Goal: Transaction & Acquisition: Purchase product/service

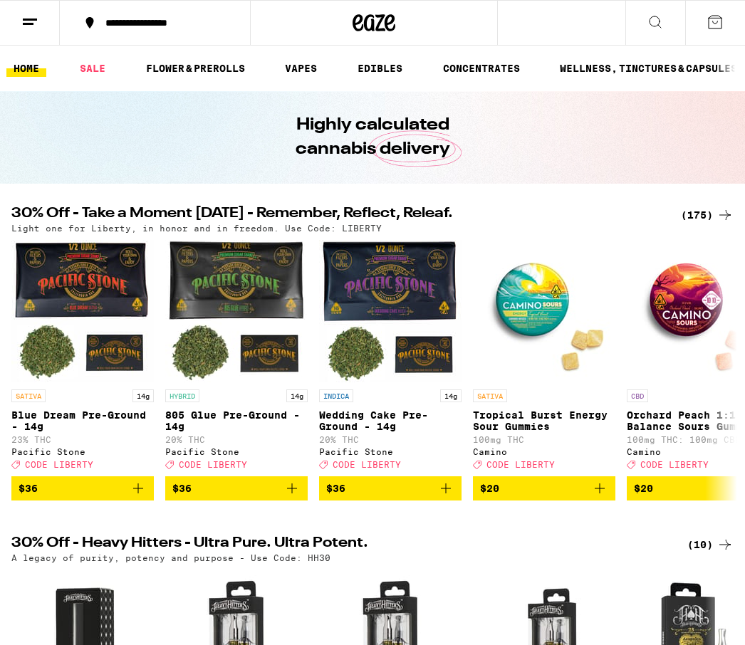
click at [709, 212] on div "(175)" at bounding box center [707, 215] width 53 height 17
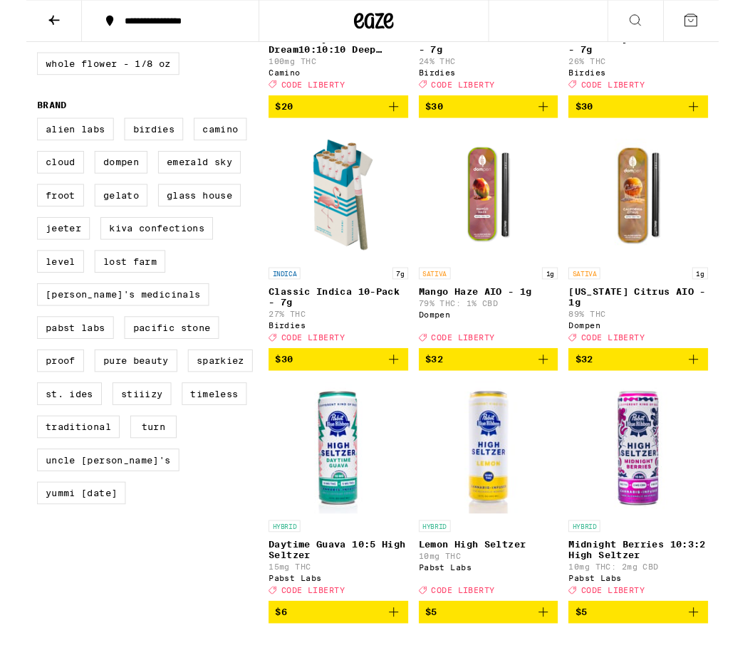
scroll to position [874, 0]
click at [62, 400] on label "Proof" at bounding box center [36, 388] width 51 height 24
click at [15, 130] on input "Proof" at bounding box center [14, 129] width 1 height 1
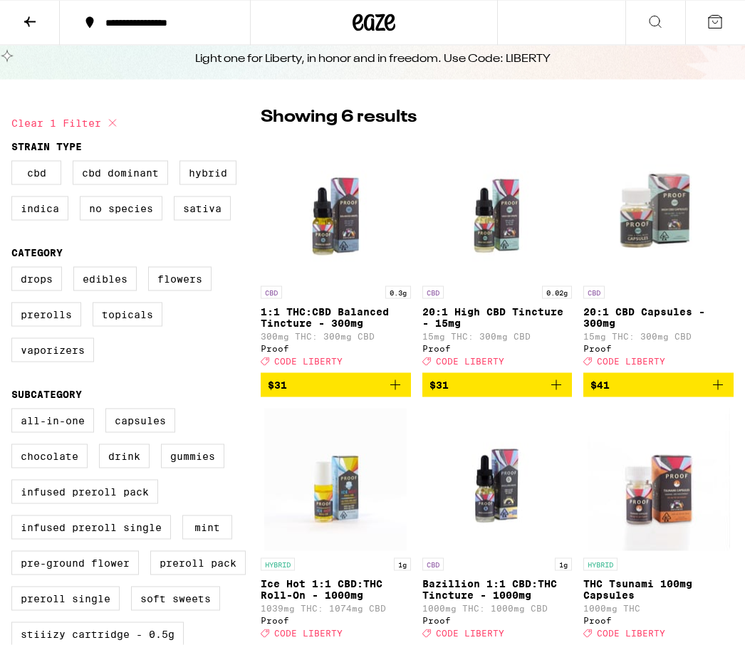
click at [552, 297] on p "0.02g" at bounding box center [557, 292] width 30 height 13
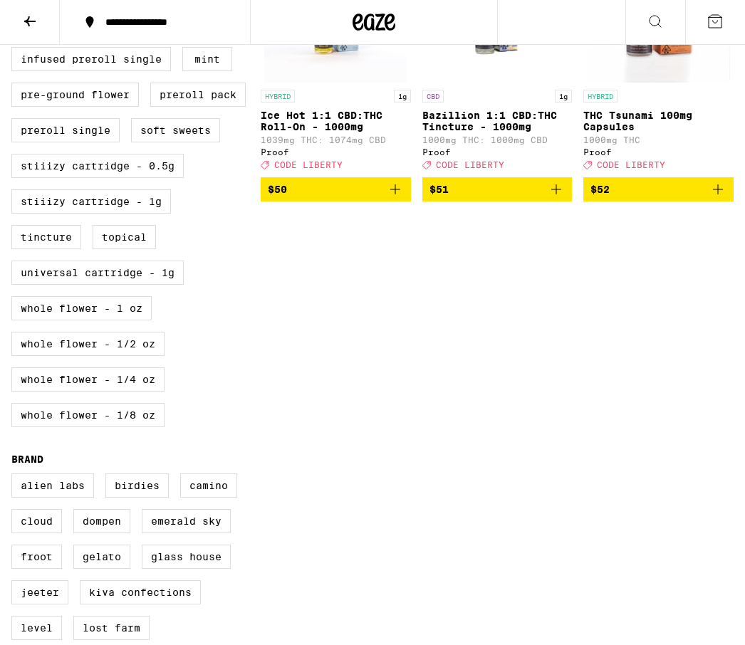
scroll to position [527, 0]
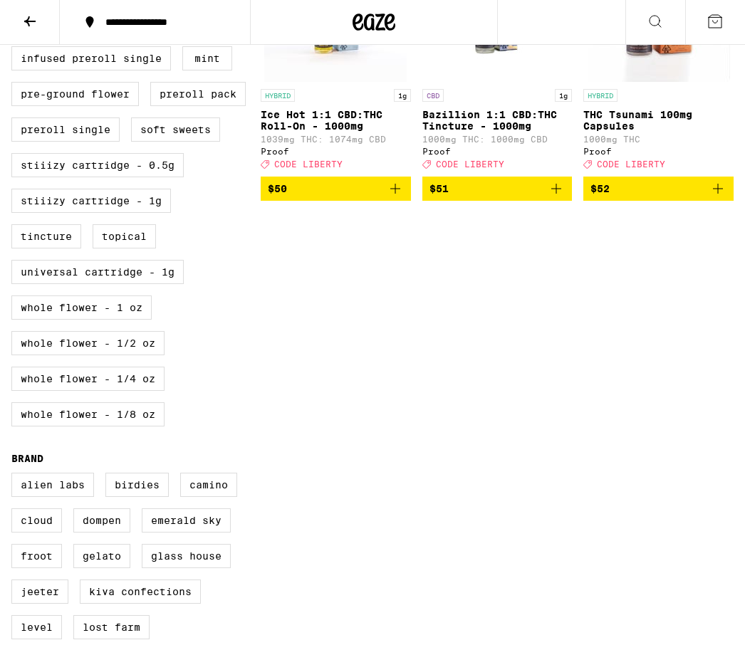
click at [234, 274] on div "All-In-One Capsules Chocolate Drink Gummies Infused Preroll Pack Infused Prerol…" at bounding box center [135, 189] width 249 height 499
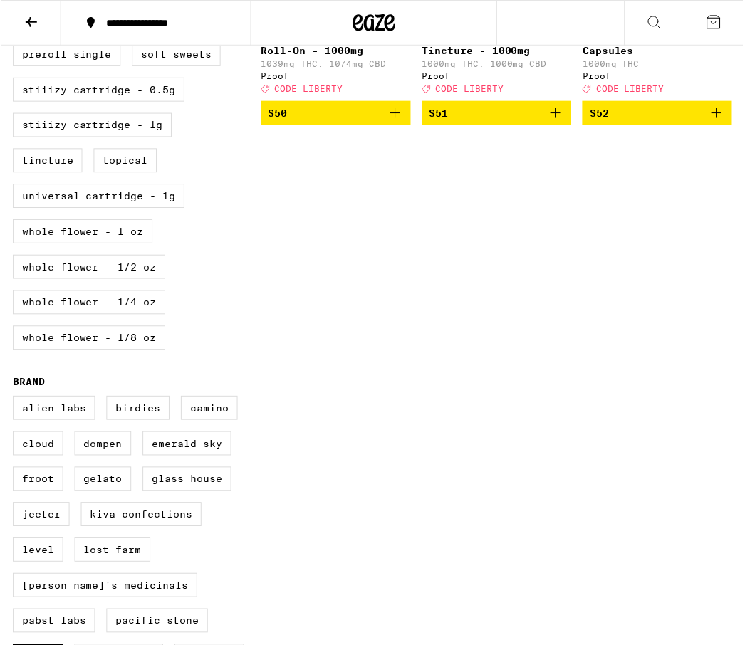
scroll to position [606, 0]
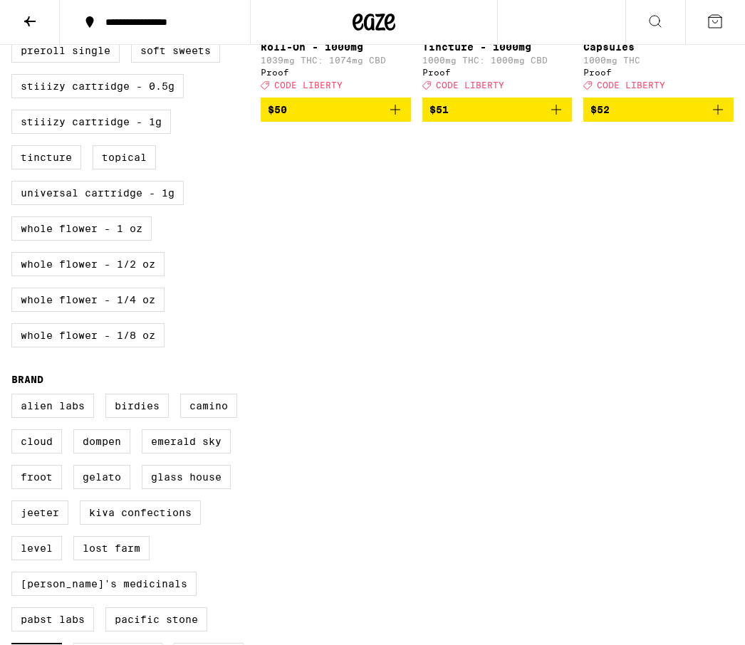
click at [241, 260] on div "All-In-One Capsules Chocolate Drink Gummies Infused Preroll Pack Infused Prerol…" at bounding box center [135, 110] width 249 height 499
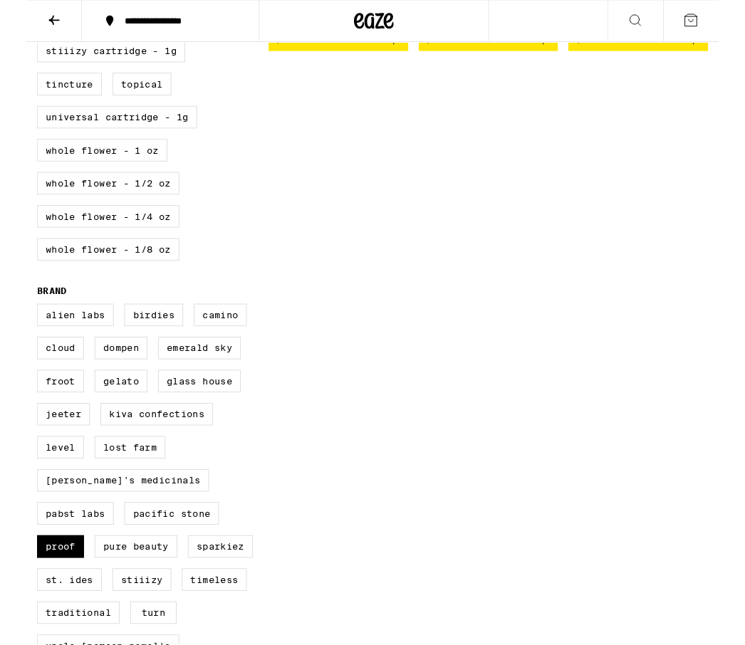
scroll to position [674, 0]
click at [62, 600] on label "Proof" at bounding box center [36, 588] width 51 height 24
click at [15, 330] on input "Proof" at bounding box center [14, 329] width 1 height 1
checkbox input "false"
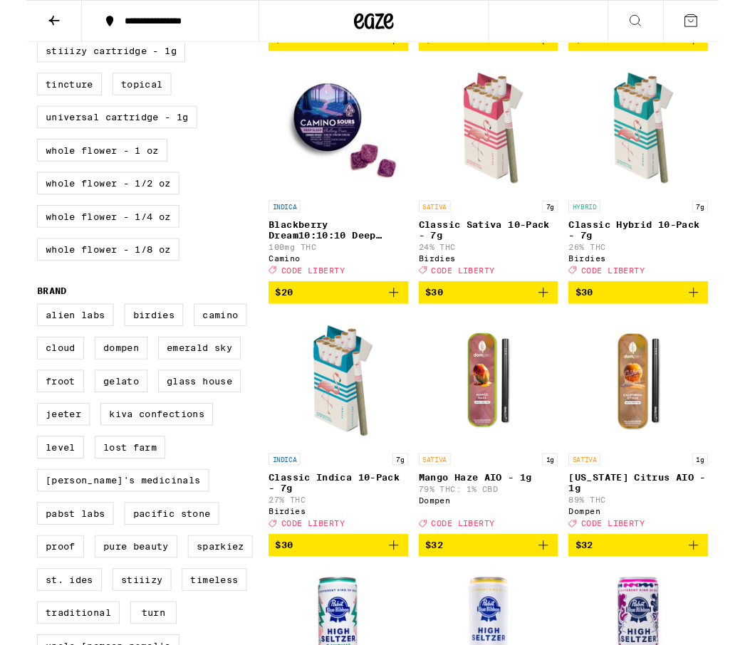
click at [231, 422] on label "Glass House" at bounding box center [186, 410] width 89 height 24
click at [15, 330] on input "Glass House" at bounding box center [14, 329] width 1 height 1
checkbox input "true"
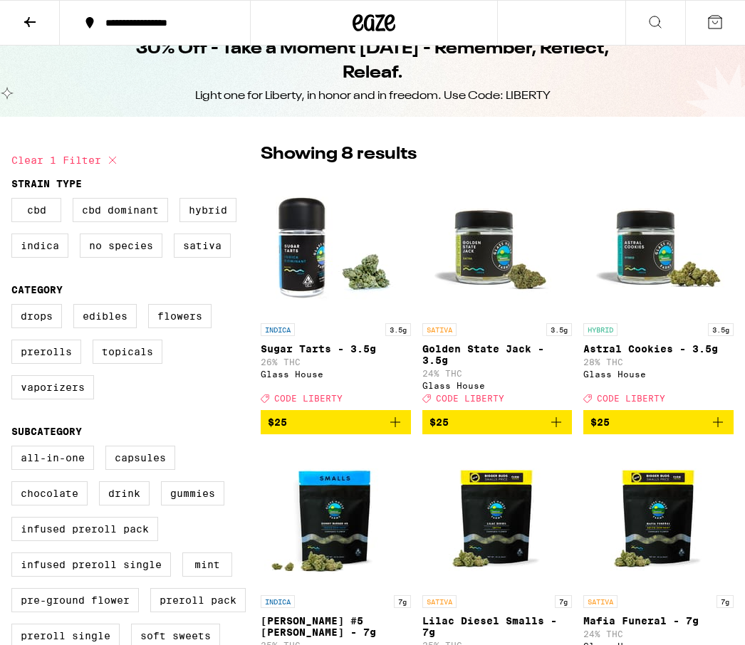
scroll to position [21, 0]
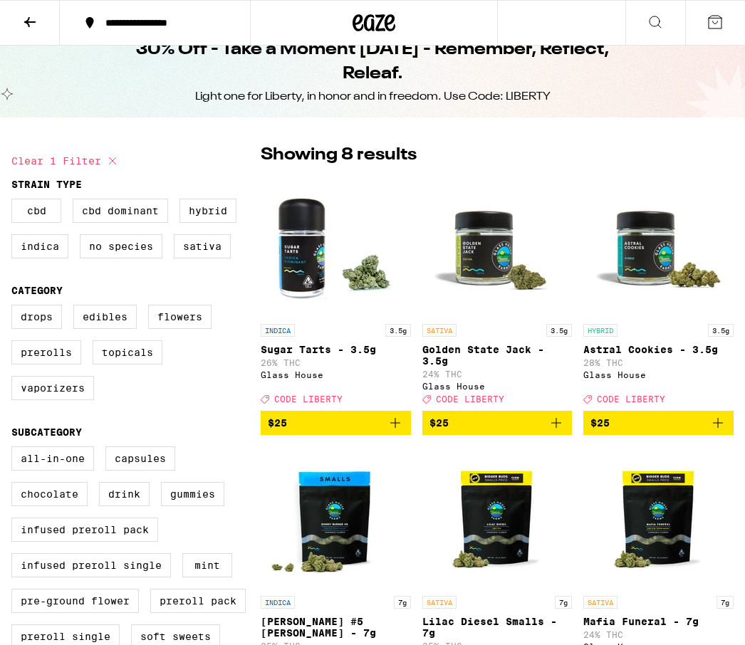
click at [565, 250] on img "Open page for Golden State Jack - 3.5g from Glass House" at bounding box center [497, 245] width 142 height 142
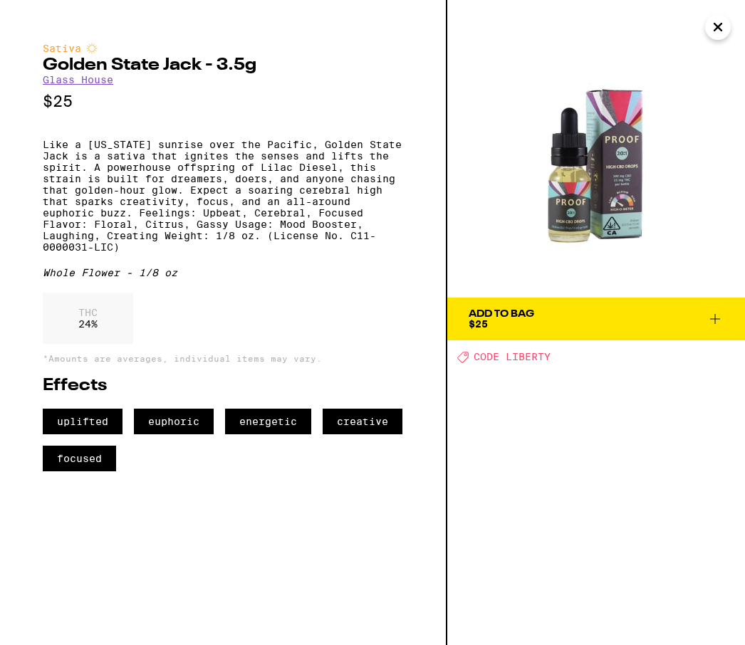
click at [570, 255] on img at bounding box center [596, 149] width 298 height 298
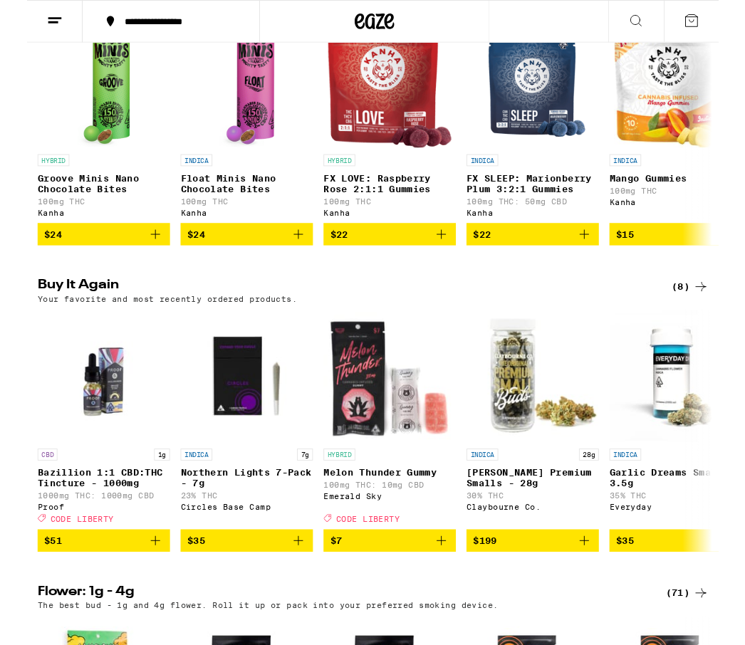
scroll to position [894, 0]
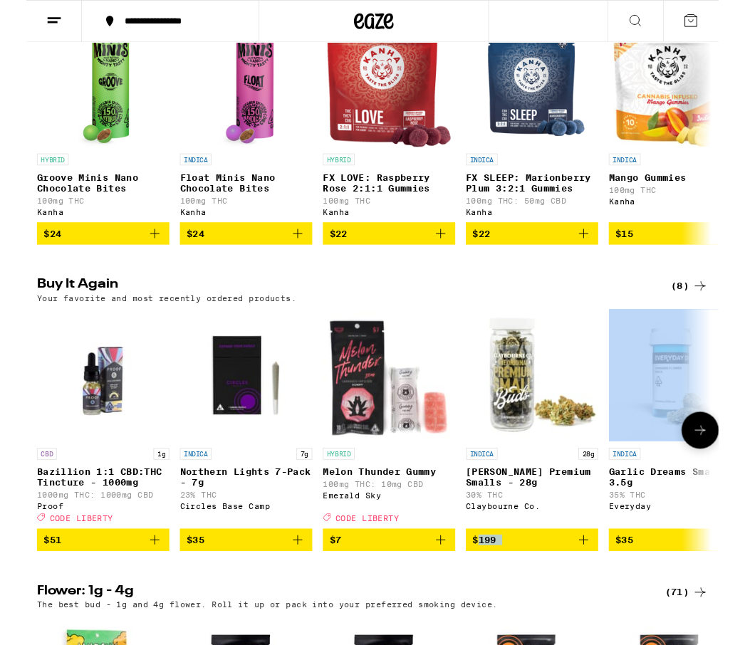
click at [743, 325] on div "Buy It Again (8) Your favorite and most recently ordered products." at bounding box center [372, 312] width 745 height 26
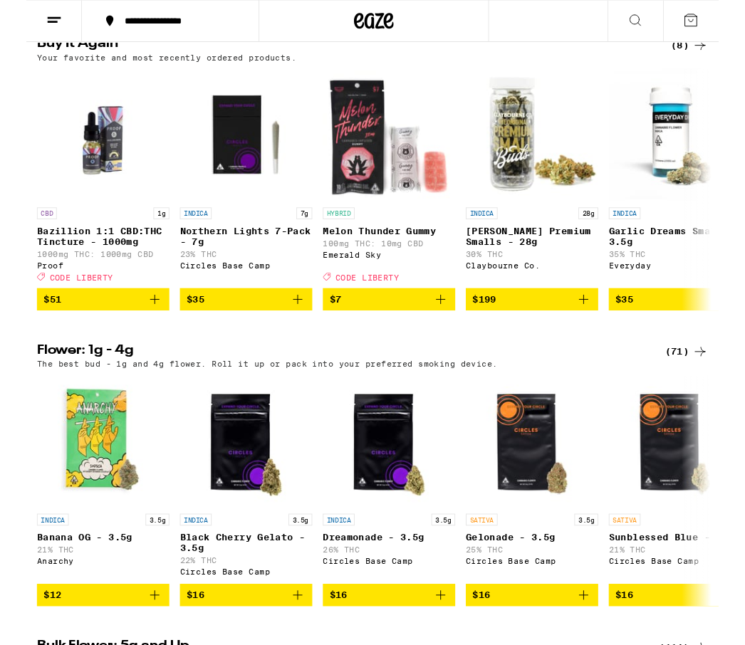
scroll to position [1158, 0]
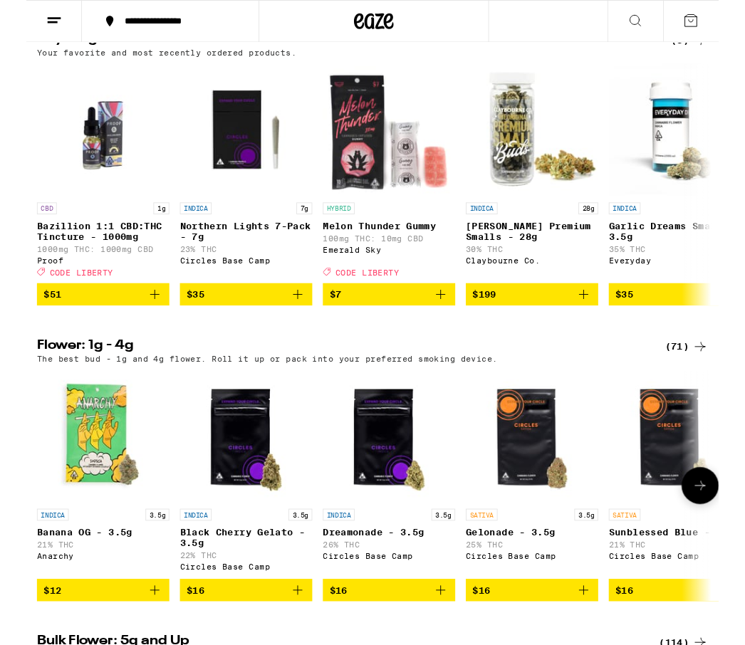
click at [193, 590] on p "Black Cherry Gelato - 3.5g" at bounding box center [236, 579] width 142 height 23
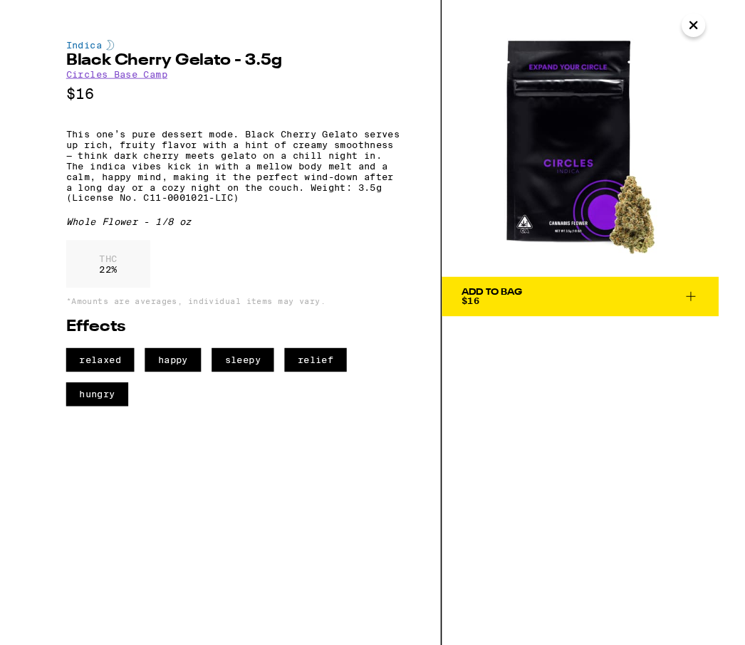
click at [135, 546] on div "Indica Black Cherry Gelato - 3.5g Circles Base Camp $16 This one’s pure dessert…" at bounding box center [223, 347] width 447 height 694
click at [743, 362] on div "Add To Bag $16" at bounding box center [596, 347] width 298 height 694
click at [743, 360] on div "Add To Bag $16" at bounding box center [596, 347] width 298 height 694
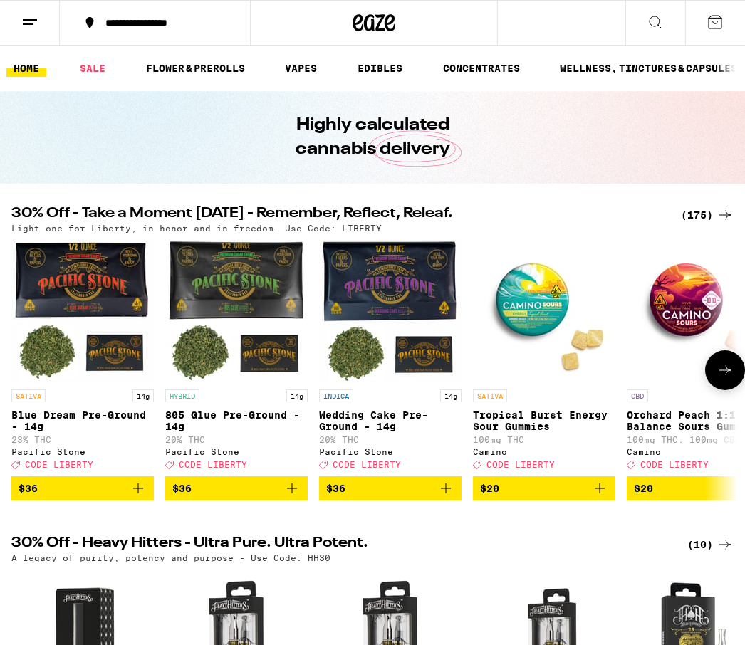
click at [731, 313] on img "Open page for Orchard Peach 1:1 Balance Sours Gummies from Camino" at bounding box center [698, 311] width 142 height 142
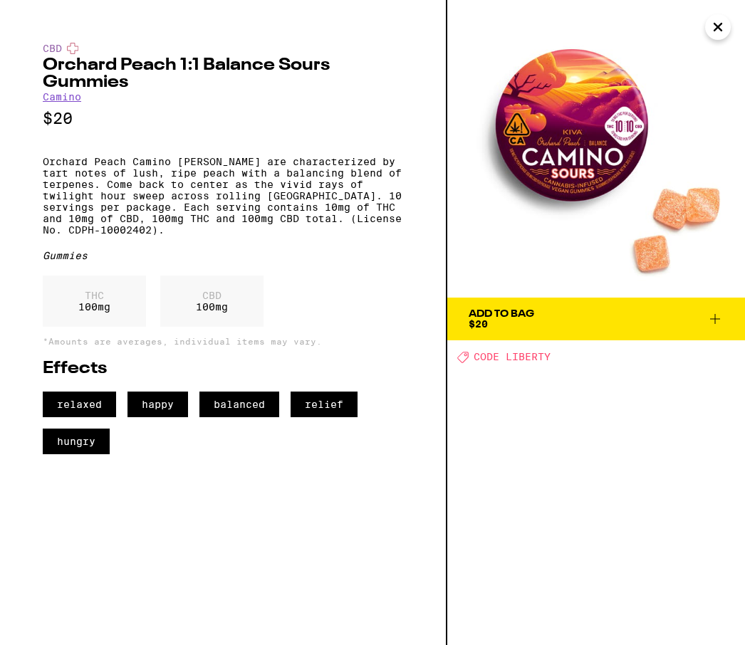
click at [719, 311] on icon at bounding box center [714, 318] width 17 height 17
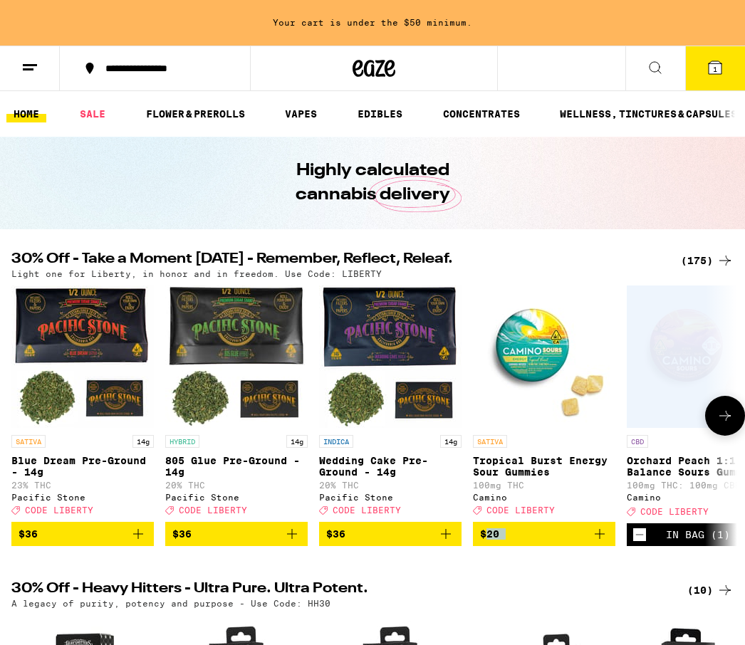
click at [719, 312] on div "Open page for Orchard Peach 1:1 Balance Sours Gummies from Camino" at bounding box center [698, 357] width 142 height 142
